Goal: Task Accomplishment & Management: Complete application form

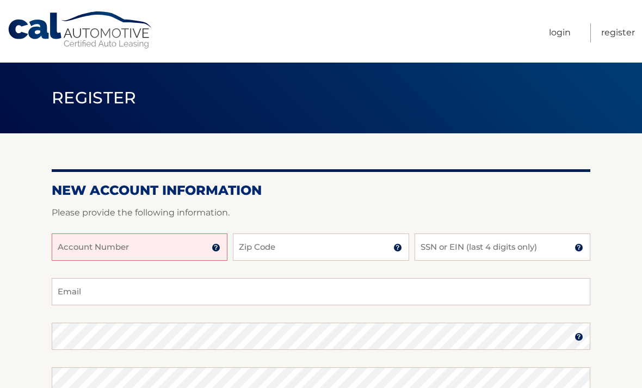
click at [92, 248] on input "Account Number" at bounding box center [140, 246] width 176 height 27
click at [112, 248] on input "Account Number" at bounding box center [140, 246] width 176 height 27
click at [88, 245] on input "Account Number" at bounding box center [140, 246] width 176 height 27
click at [76, 243] on input "Account Number" at bounding box center [140, 246] width 176 height 27
paste input "44456006065"
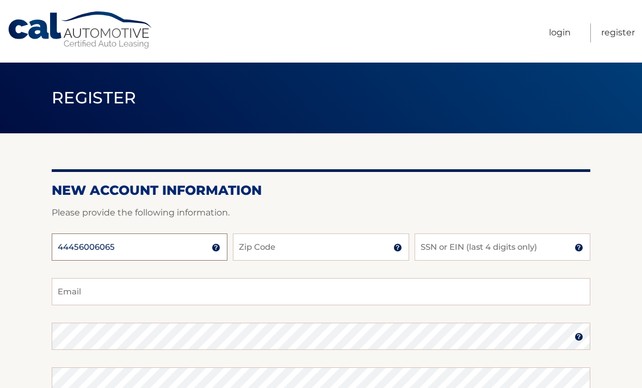
type input "44456006065"
click at [351, 244] on input "Zip Code" at bounding box center [321, 246] width 176 height 27
type input "14534"
click at [505, 240] on input "SSN or EIN (last 4 digits only)" at bounding box center [502, 246] width 176 height 27
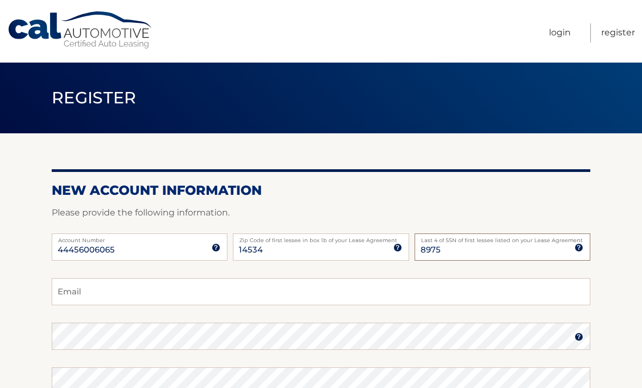
type input "8975"
click at [84, 290] on input "Email" at bounding box center [321, 291] width 539 height 27
type input "[EMAIL_ADDRESS][DOMAIN_NAME]"
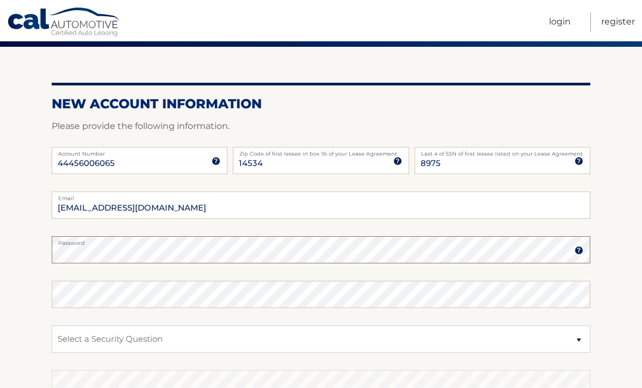
scroll to position [89, 0]
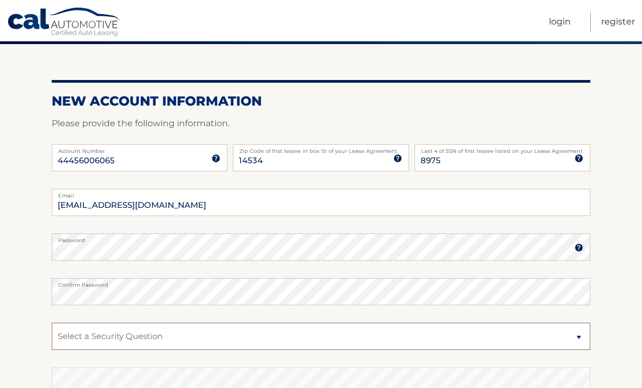
click at [77, 331] on select "Select a Security Question What was the name of your elementary school? What is…" at bounding box center [321, 336] width 539 height 27
click at [89, 337] on select "Select a Security Question What was the name of your elementary school? What is…" at bounding box center [321, 336] width 539 height 27
select select "3"
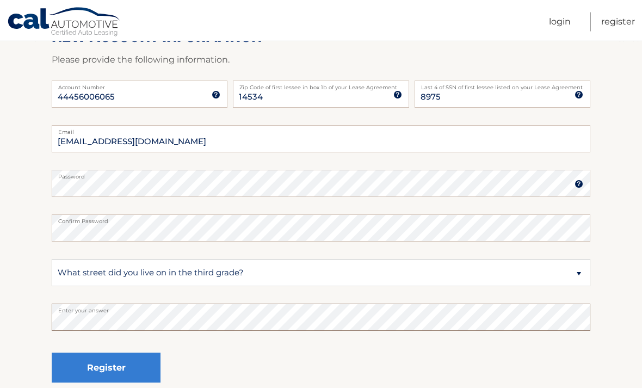
scroll to position [152, 0]
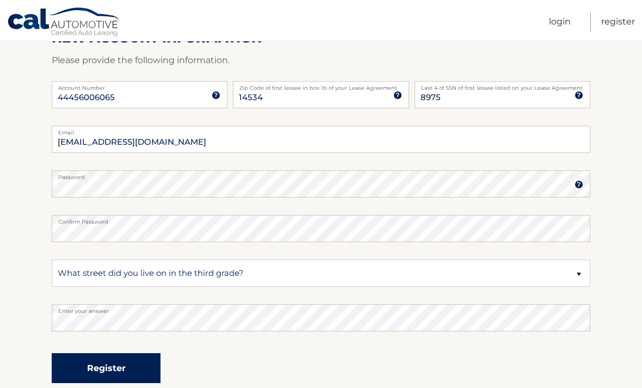
click at [77, 376] on button "Register" at bounding box center [106, 368] width 109 height 30
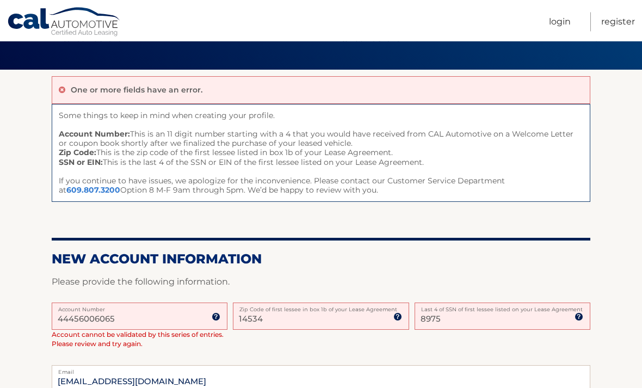
scroll to position [79, 0]
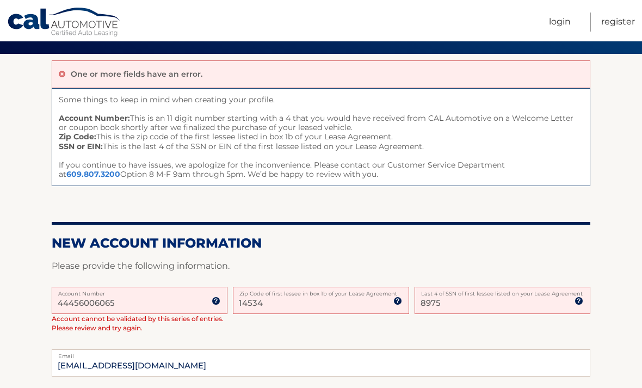
click at [301, 299] on input "14534" at bounding box center [321, 300] width 176 height 27
type input "14534"
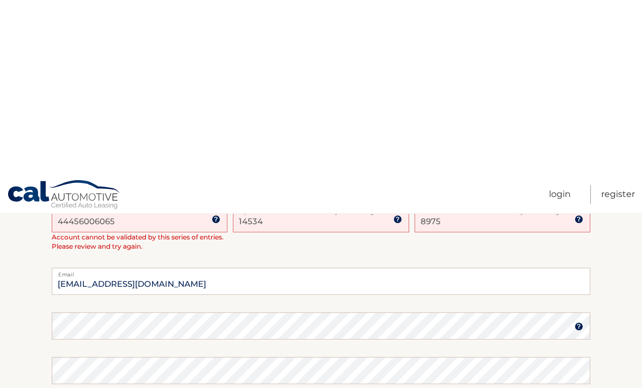
scroll to position [117, 0]
